Goal: Information Seeking & Learning: Learn about a topic

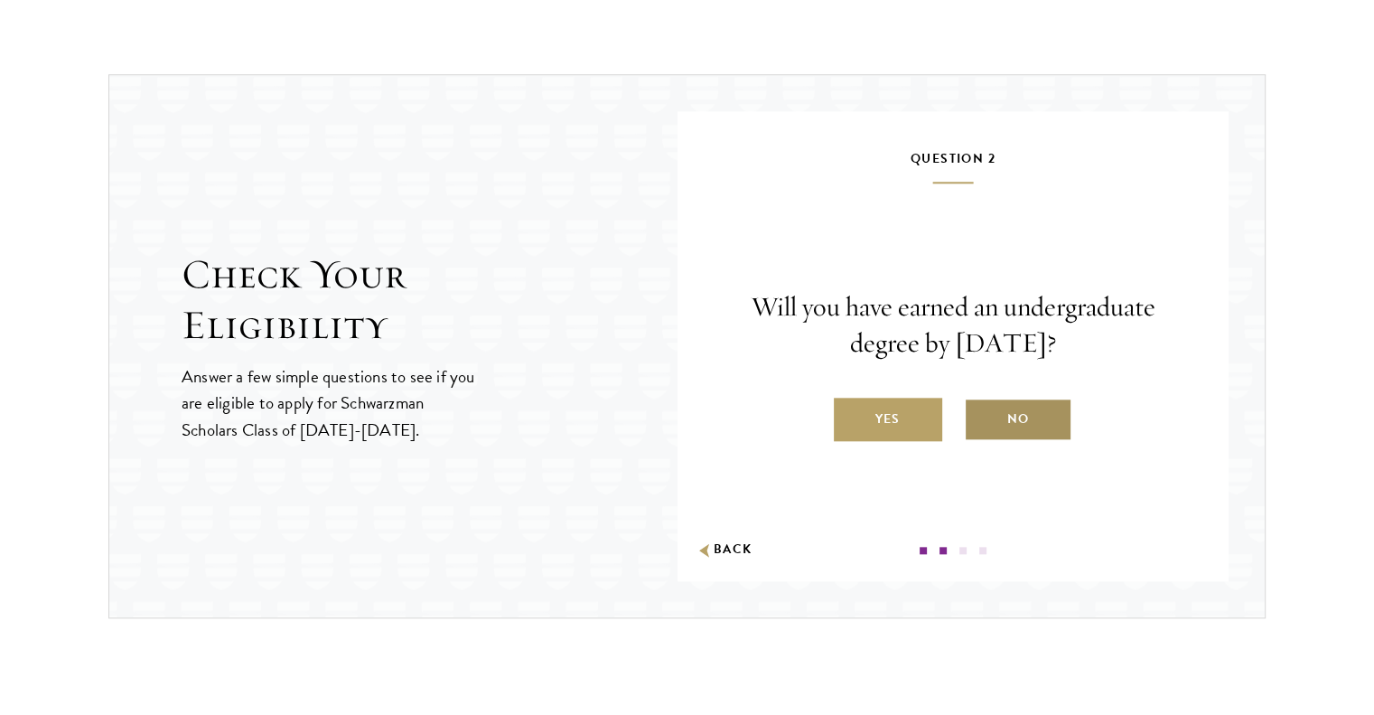
click at [994, 427] on label "No" at bounding box center [1018, 419] width 108 height 43
click at [980, 416] on input "No" at bounding box center [972, 407] width 16 height 16
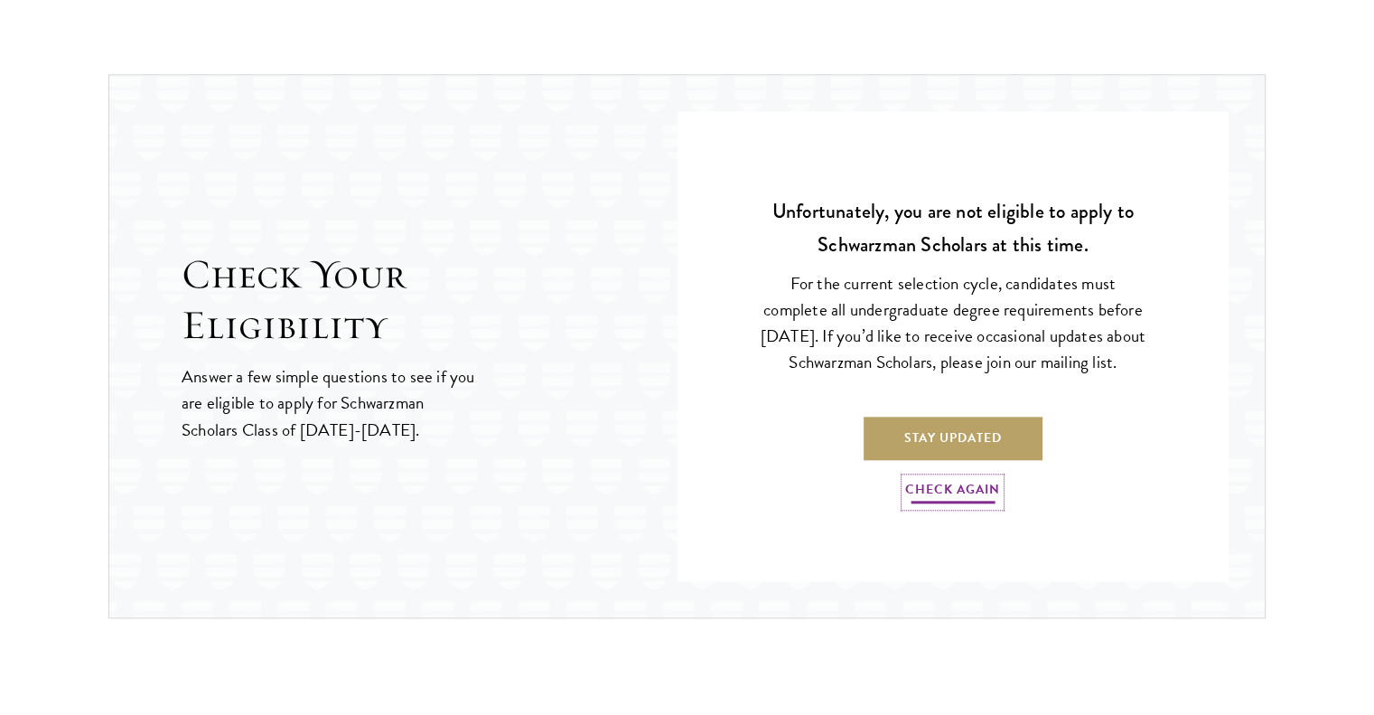
click at [962, 497] on link "Check Again" at bounding box center [952, 492] width 95 height 28
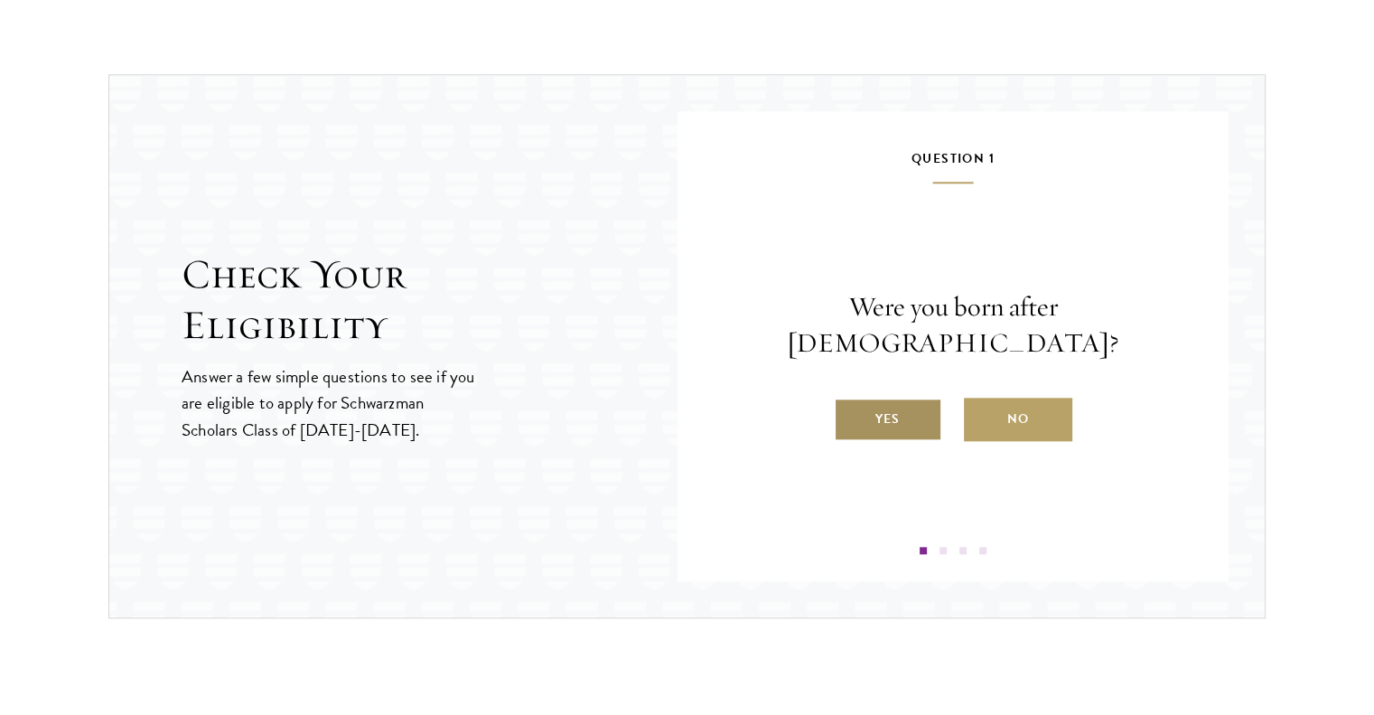
click at [920, 398] on label "Yes" at bounding box center [888, 419] width 108 height 43
click at [850, 399] on input "Yes" at bounding box center [842, 407] width 16 height 16
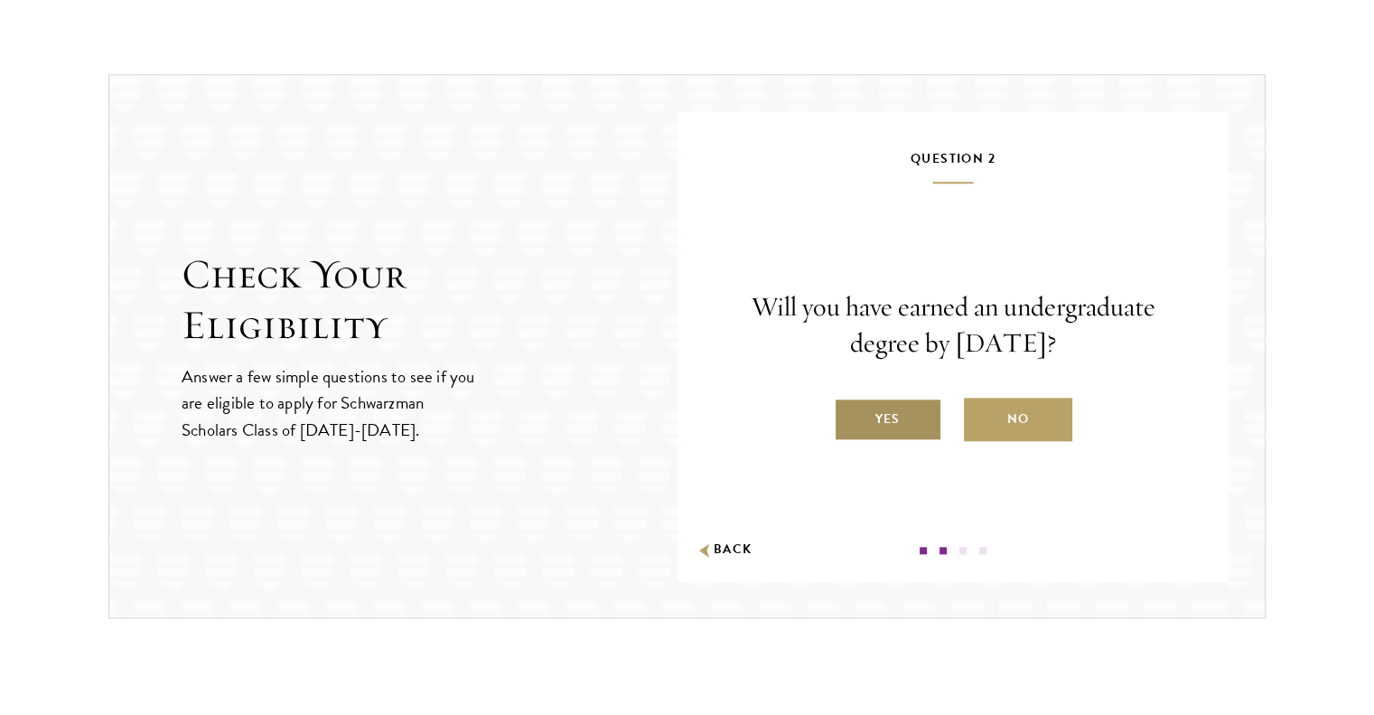
drag, startPoint x: 920, startPoint y: 389, endPoint x: 911, endPoint y: 408, distance: 20.2
click at [911, 408] on div "Will you have earned an undergraduate degree by August 1, 2026? Yes No" at bounding box center [953, 365] width 443 height 152
click at [911, 408] on label "Yes" at bounding box center [888, 419] width 108 height 43
click at [850, 408] on input "Yes" at bounding box center [842, 407] width 16 height 16
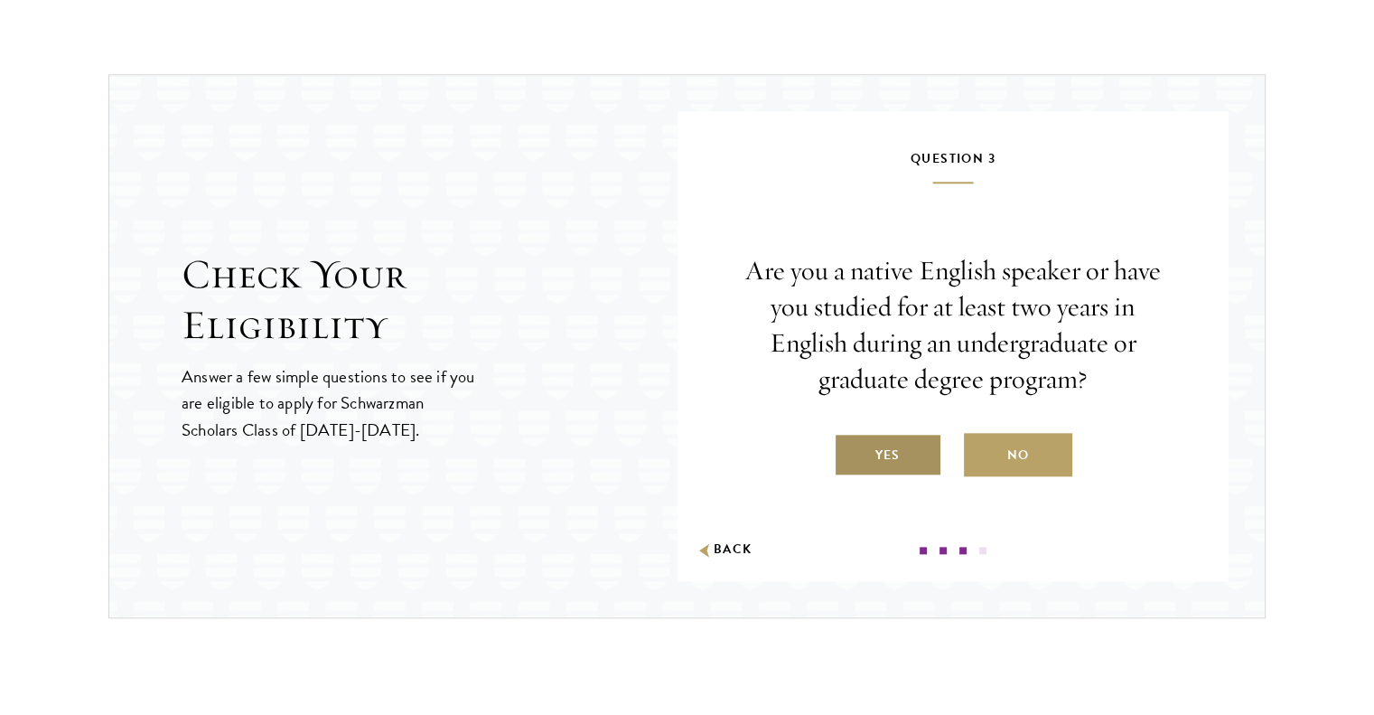
click at [892, 444] on label "Yes" at bounding box center [888, 454] width 108 height 43
click at [850, 444] on input "Yes" at bounding box center [842, 444] width 16 height 16
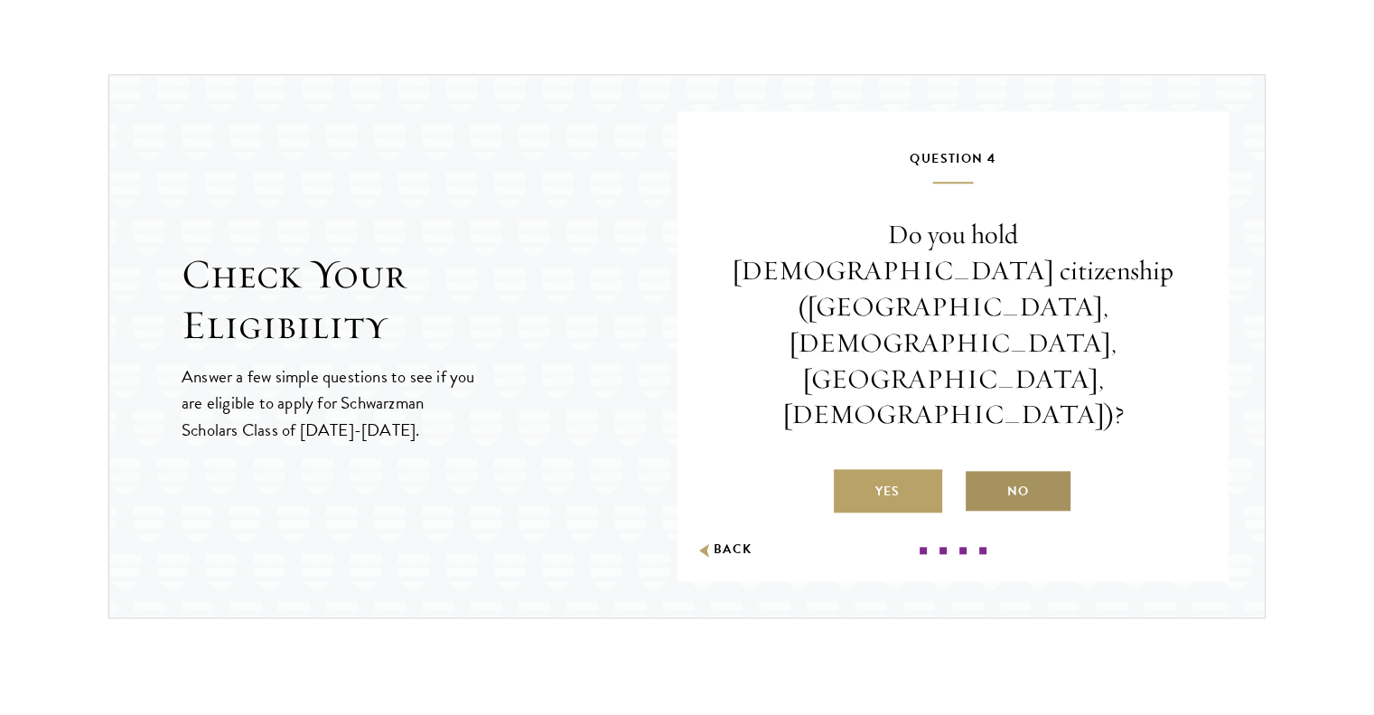
click at [1008, 469] on label "No" at bounding box center [1018, 490] width 108 height 43
click at [980, 472] on input "No" at bounding box center [972, 480] width 16 height 16
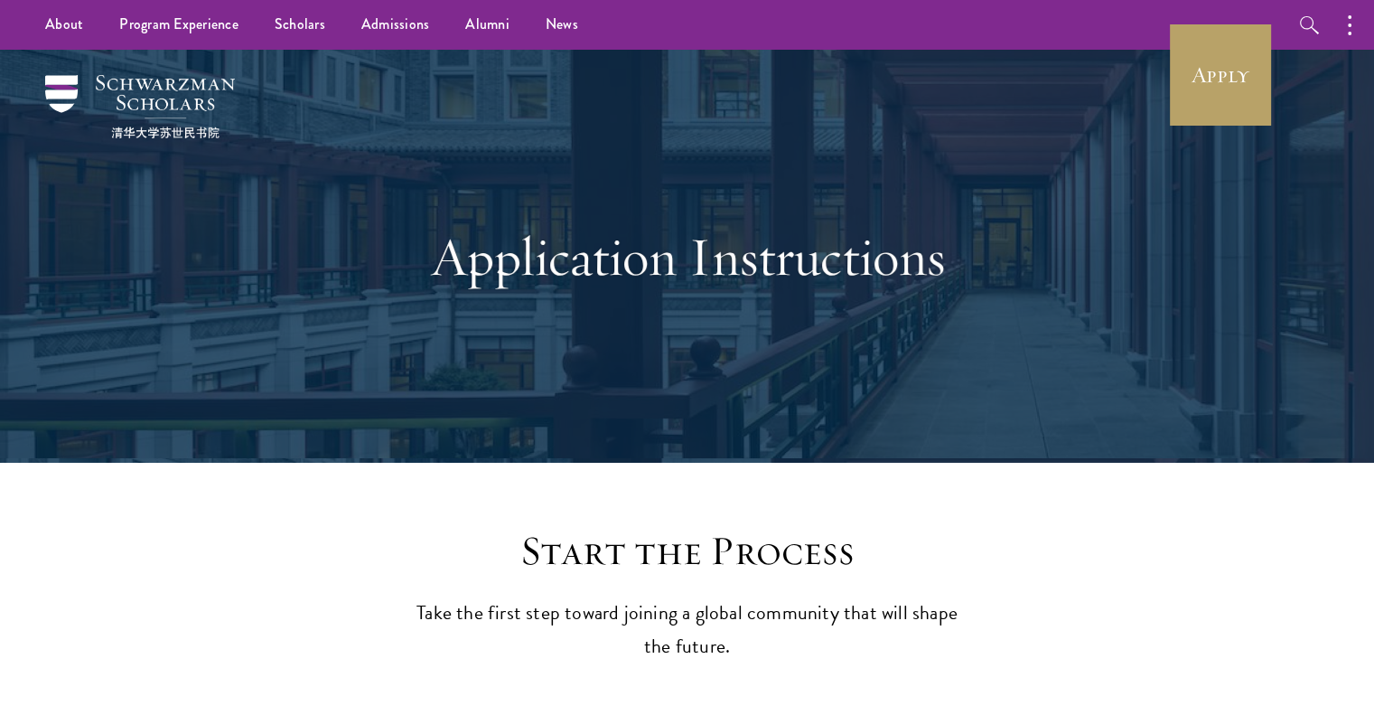
click at [718, 130] on div "Application Instructions" at bounding box center [687, 256] width 1194 height 413
click at [308, 28] on link "Scholars" at bounding box center [300, 25] width 87 height 50
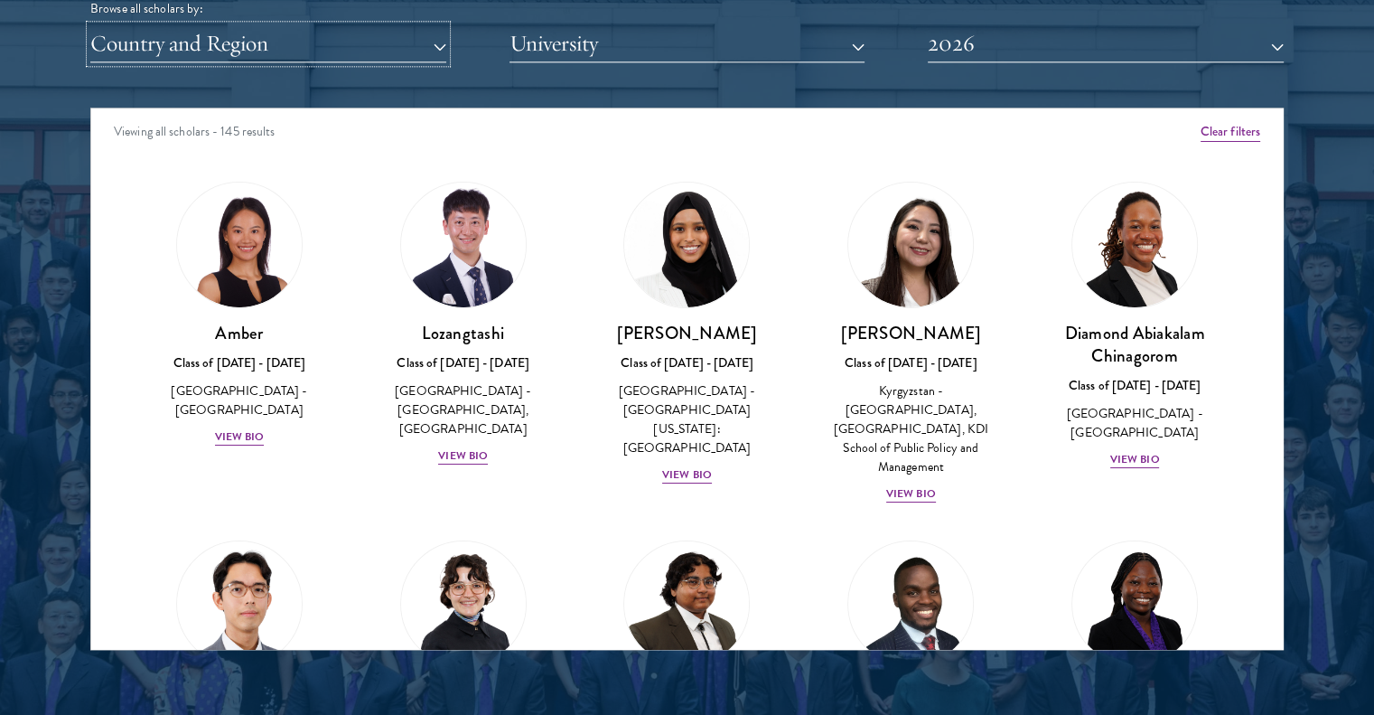
click at [313, 42] on button "Country and Region" at bounding box center [268, 43] width 356 height 37
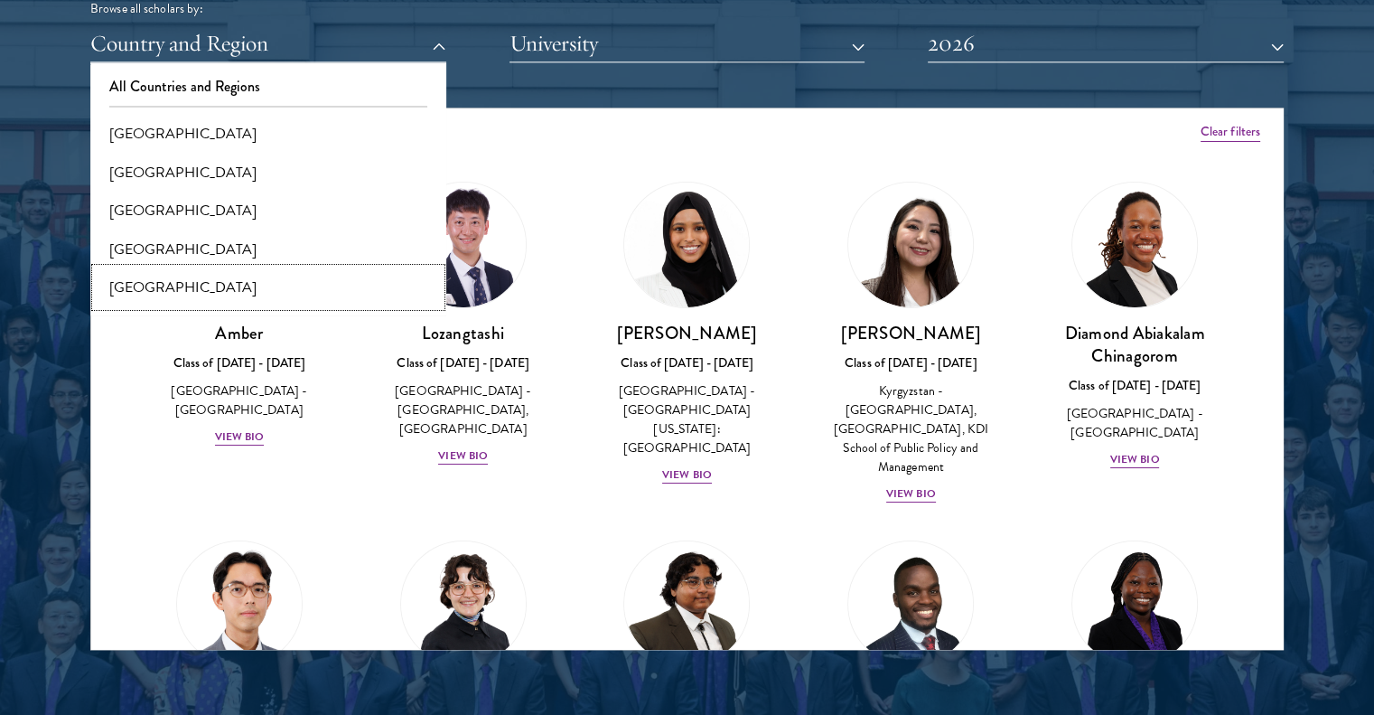
click at [152, 289] on button "[GEOGRAPHIC_DATA]" at bounding box center [268, 287] width 345 height 38
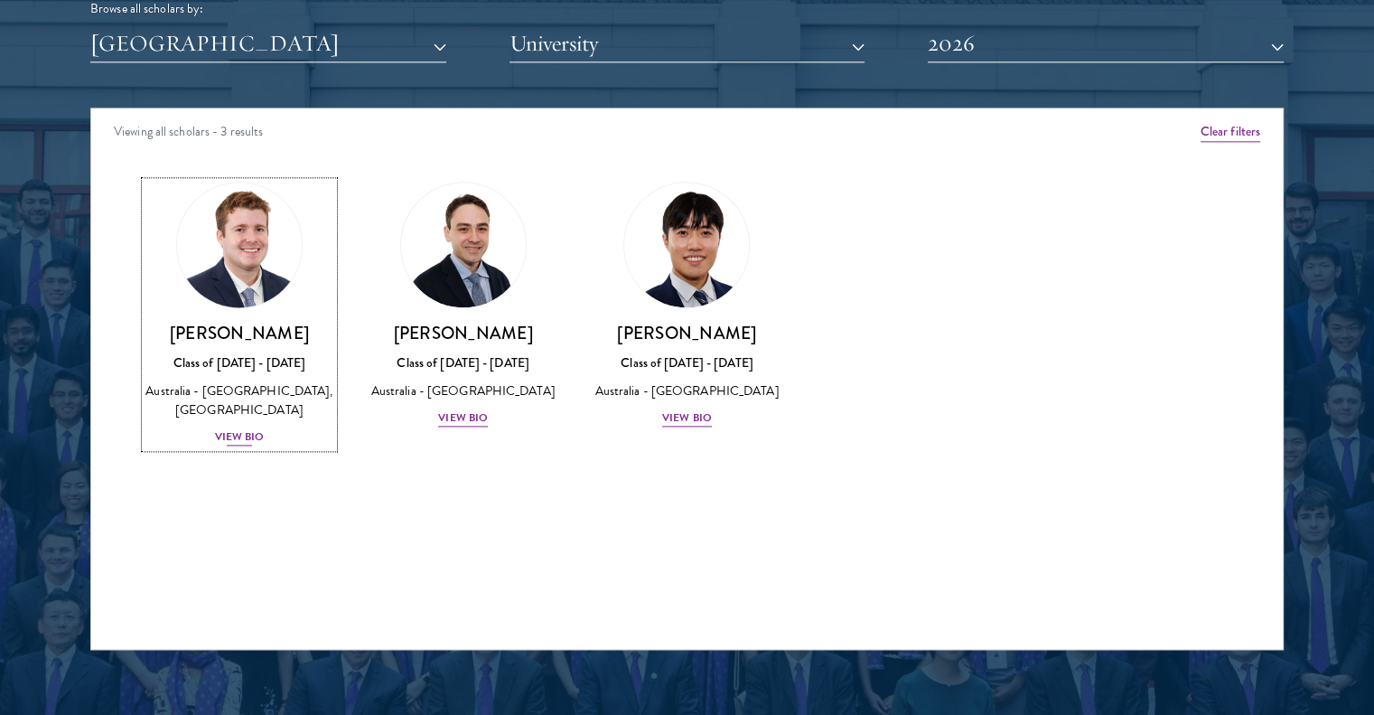
click at [257, 428] on div "View Bio" at bounding box center [240, 436] width 50 height 17
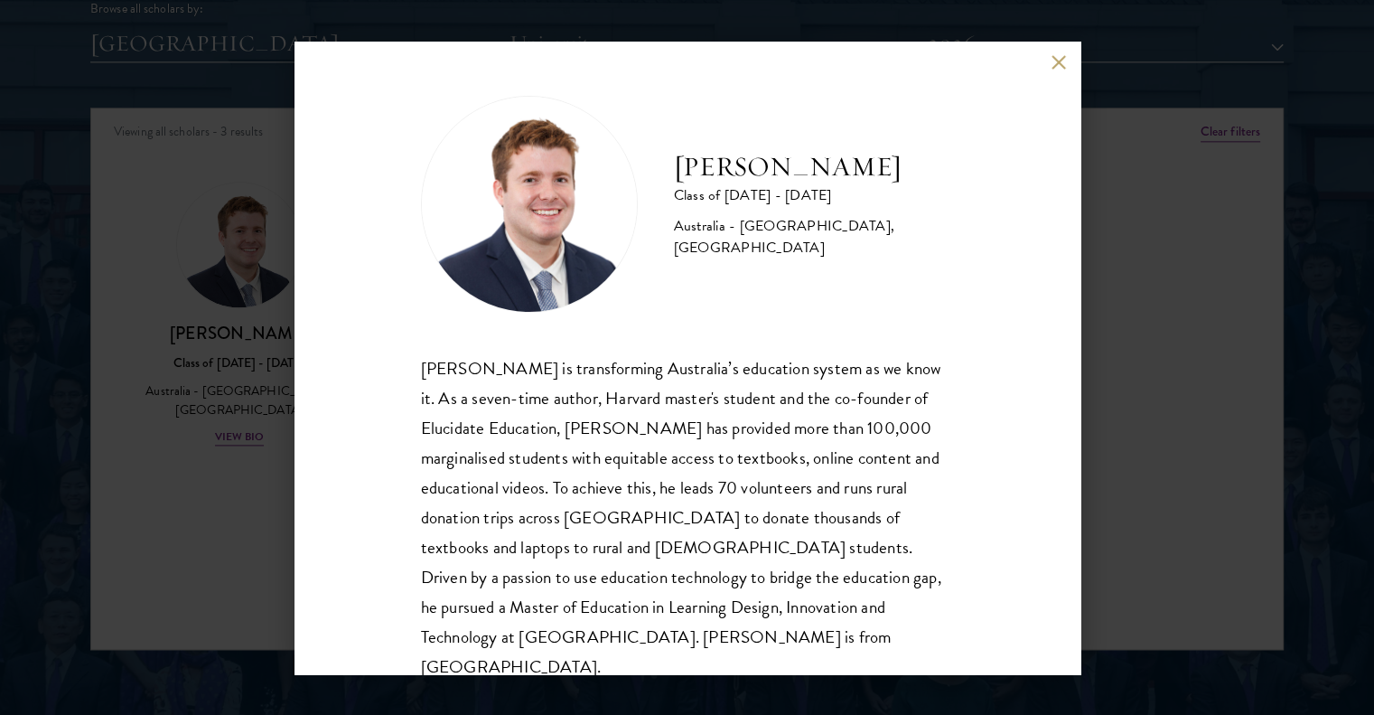
scroll to position [32, 0]
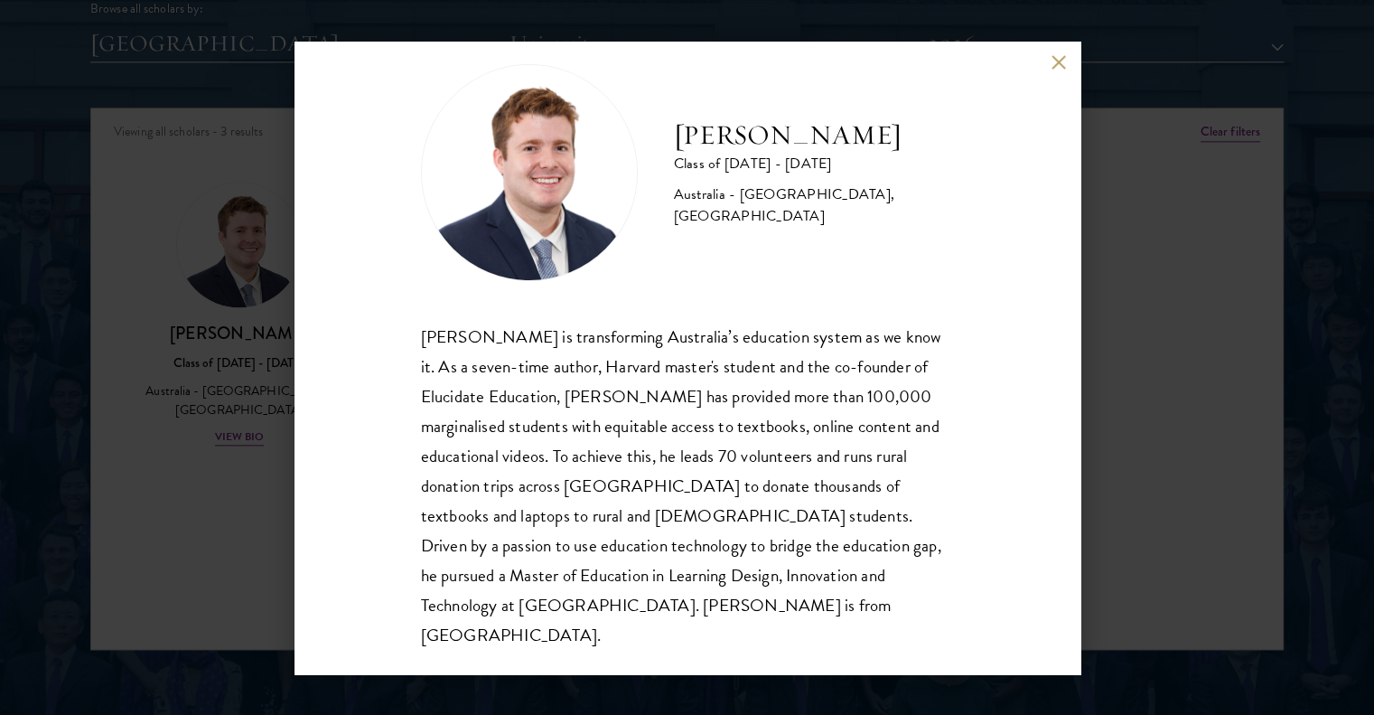
click at [187, 490] on div "[PERSON_NAME] Class of [DATE] - [DATE] [GEOGRAPHIC_DATA] - [GEOGRAPHIC_DATA], […" at bounding box center [687, 357] width 1374 height 715
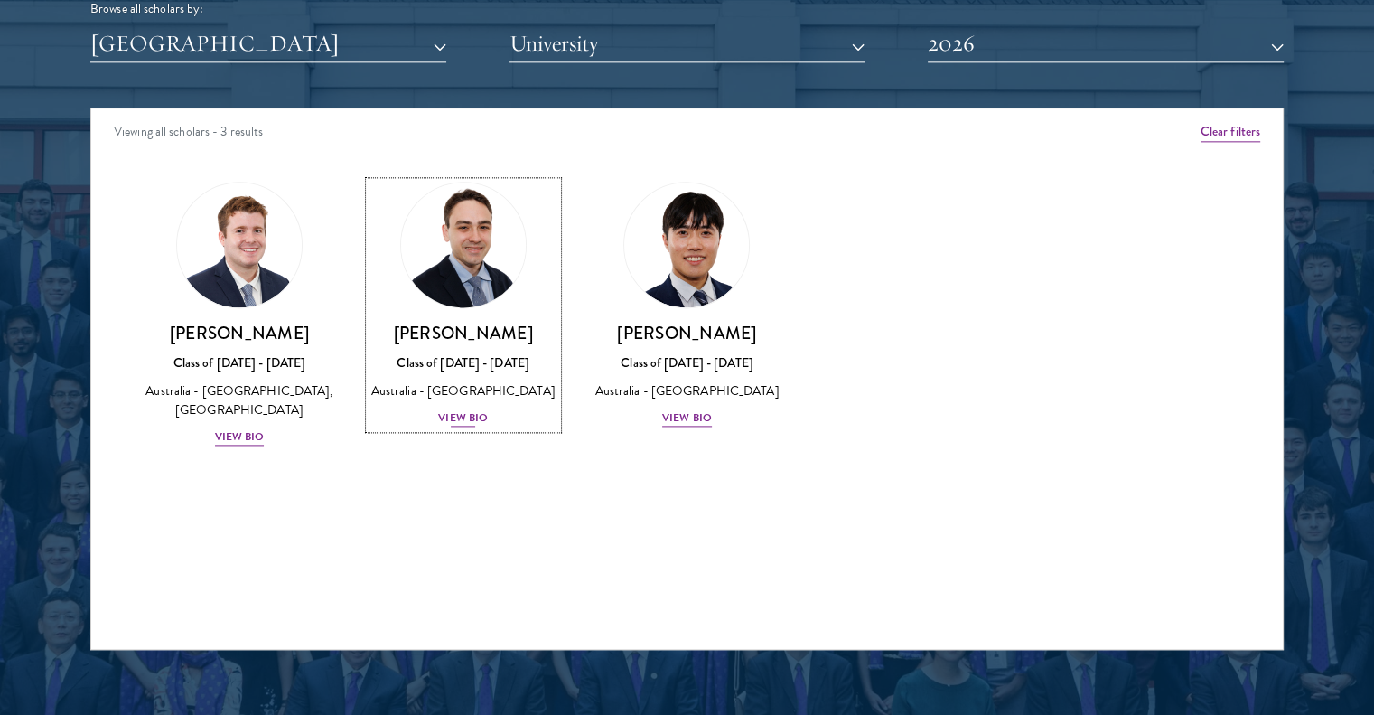
click at [452, 427] on div "View Bio" at bounding box center [463, 417] width 50 height 17
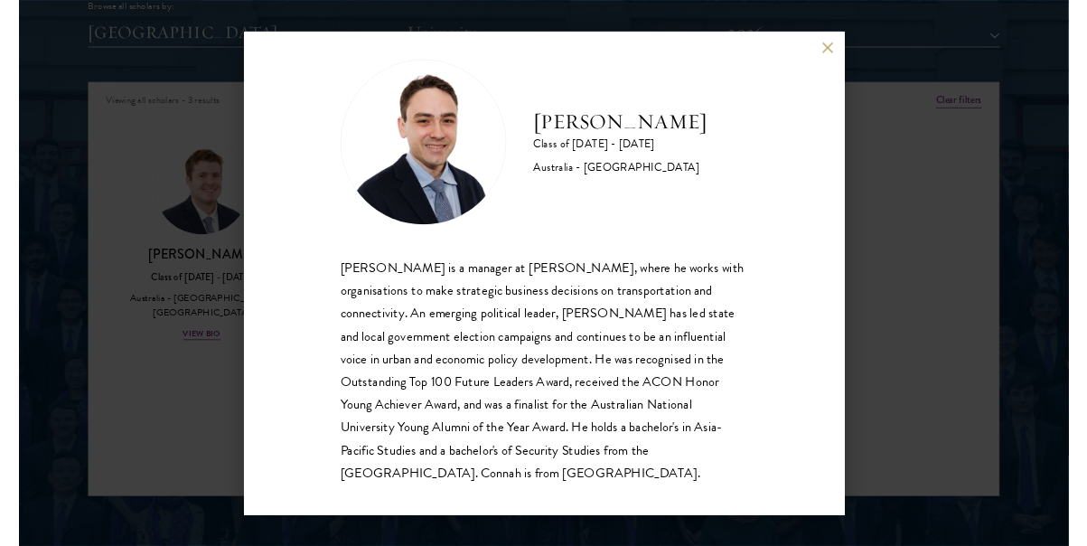
scroll to position [32, 0]
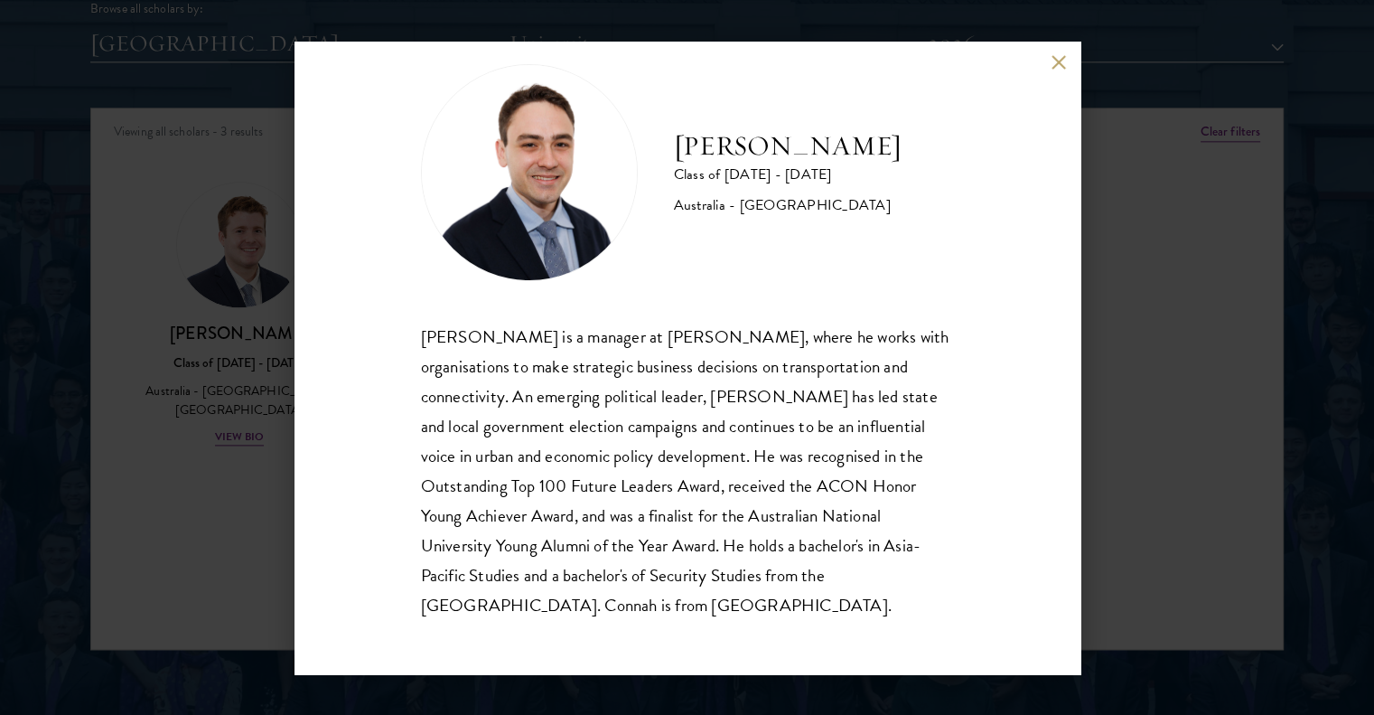
click at [235, 432] on div "[PERSON_NAME] Class of [DATE] - [DATE] [GEOGRAPHIC_DATA] - [GEOGRAPHIC_DATA] [P…" at bounding box center [687, 357] width 1374 height 715
click at [235, 432] on div "View Bio" at bounding box center [240, 436] width 50 height 17
